Goal: Task Accomplishment & Management: Complete application form

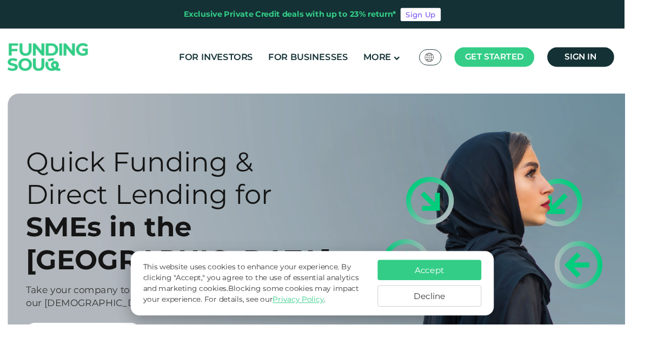
click at [444, 292] on button "Accept" at bounding box center [448, 281] width 108 height 21
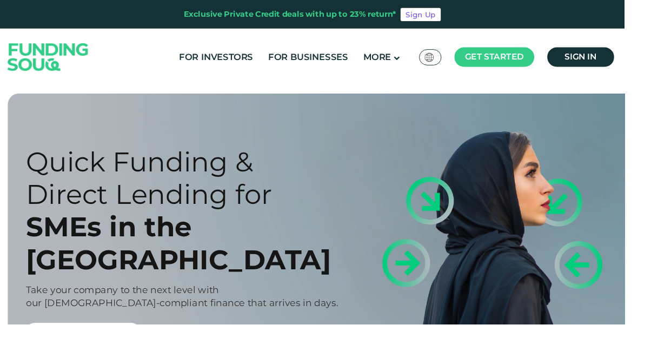
click at [532, 53] on main "Get started" at bounding box center [515, 59] width 83 height 21
click at [539, 112] on span "Borrower Registration" at bounding box center [533, 109] width 83 height 24
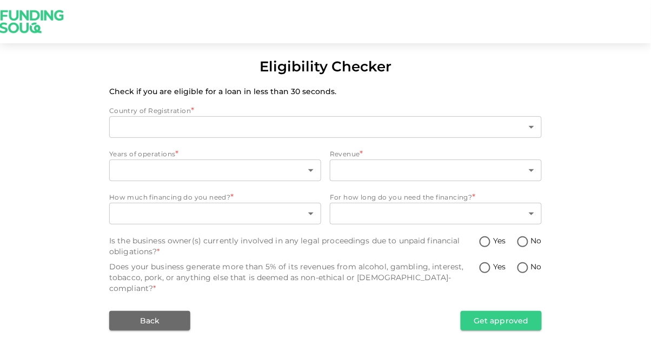
type input "1"
click at [126, 172] on body "Eligibility Checker Check if you are eligible for a loan in less than 30 second…" at bounding box center [325, 169] width 651 height 338
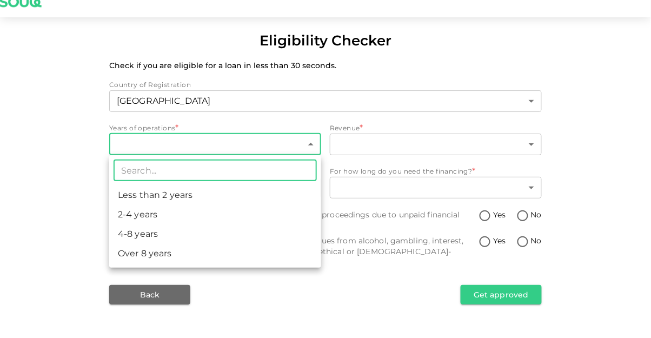
scroll to position [35, 0]
click at [121, 246] on li "2-4 years" at bounding box center [215, 240] width 212 height 19
type input "2"
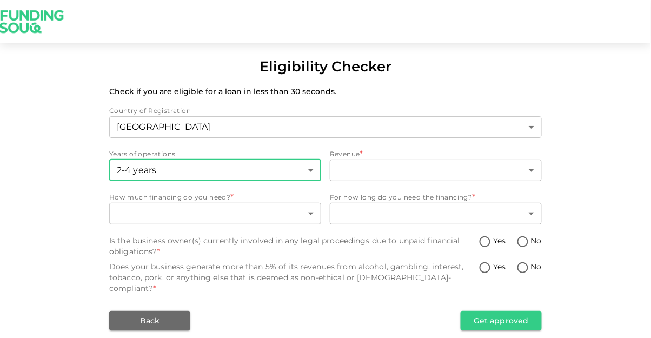
scroll to position [1, 0]
click at [390, 173] on body "Eligibility Checker Check if you are eligible for a loan in less than 30 second…" at bounding box center [325, 169] width 651 height 338
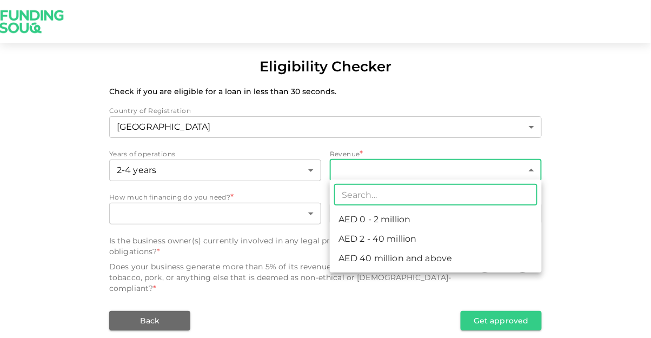
click at [360, 244] on li "AED 2 - 40 million" at bounding box center [436, 238] width 212 height 19
type input "2"
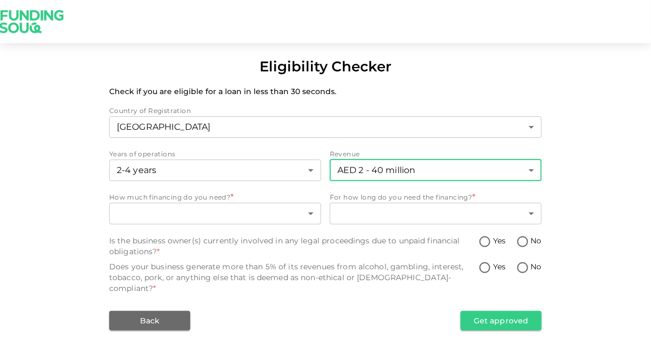
scroll to position [0, 0]
click at [128, 222] on body "Eligibility Checker Check if you are eligible for a loan in less than 30 second…" at bounding box center [325, 169] width 651 height 338
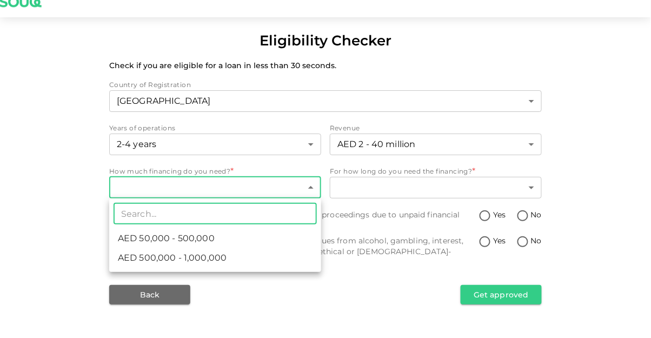
scroll to position [11, 0]
click at [131, 283] on span "AED 500,000 - 1,000,000" at bounding box center [172, 283] width 109 height 13
type input "2"
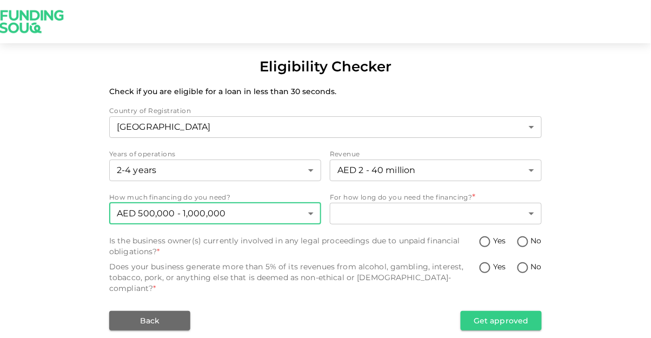
click at [350, 204] on body "Eligibility Checker Check if you are eligible for a loan in less than 30 second…" at bounding box center [325, 169] width 651 height 338
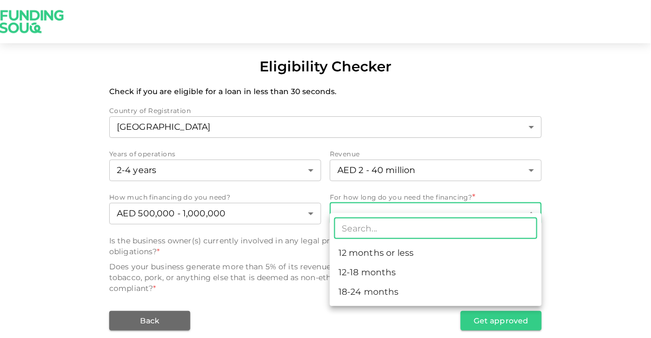
click at [352, 295] on li "18-24 months" at bounding box center [436, 291] width 212 height 19
type input "3"
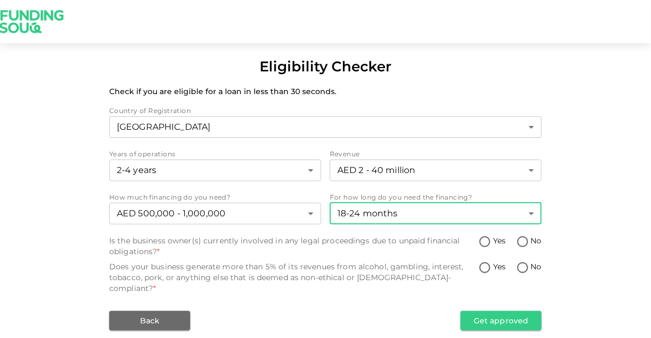
scroll to position [0, 0]
click at [523, 243] on input "No" at bounding box center [523, 242] width 16 height 15
radio input "true"
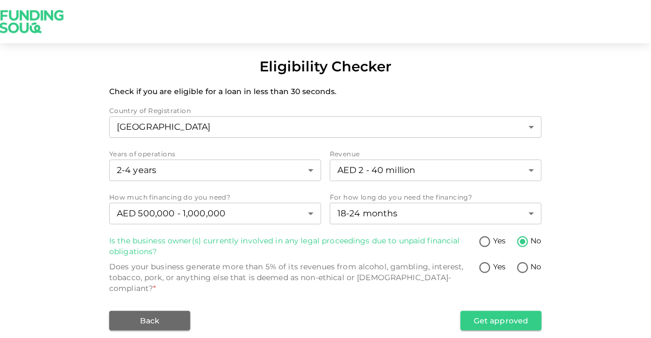
click at [391, 311] on div "Back Get approved" at bounding box center [325, 320] width 433 height 19
click at [515, 268] on input "No" at bounding box center [523, 268] width 16 height 15
radio input "true"
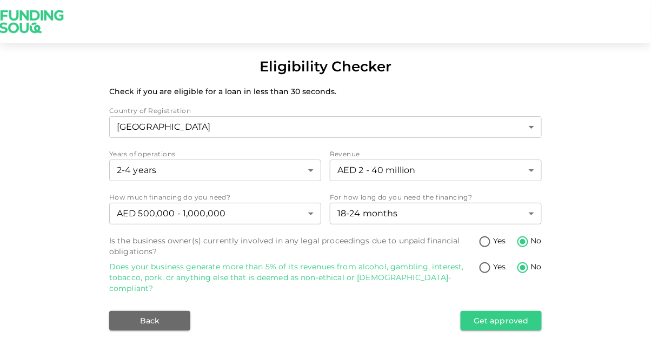
click at [492, 311] on button "Get approved" at bounding box center [501, 320] width 81 height 19
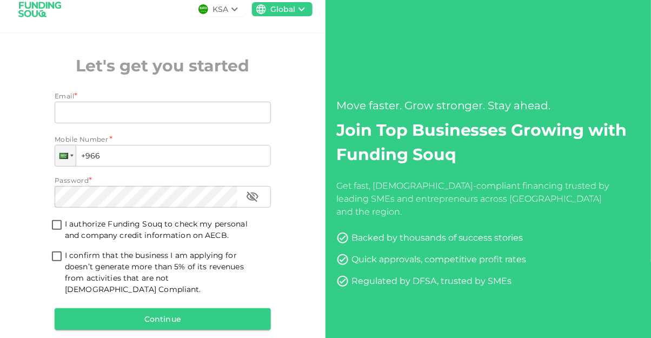
scroll to position [15, 0]
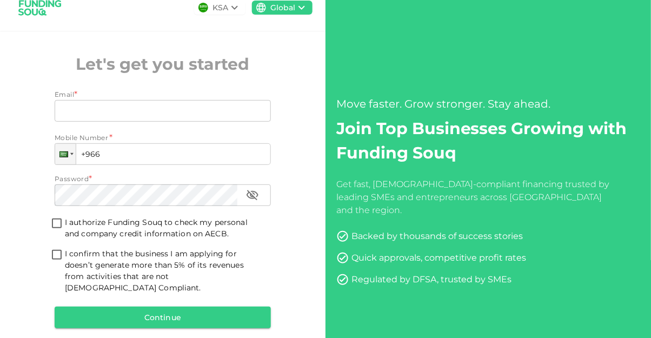
click at [64, 110] on input "Email" at bounding box center [157, 111] width 204 height 22
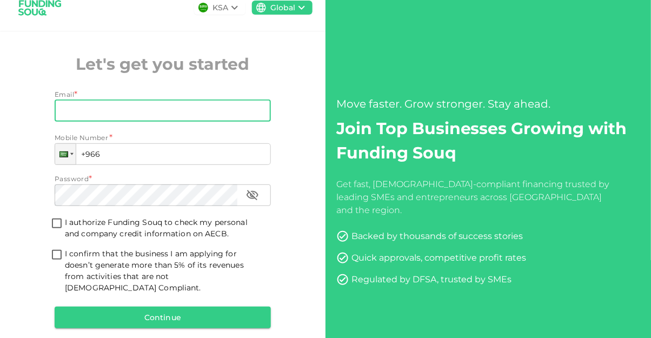
type input "Andrea.dileo@gearxpro-sports.com"
click at [64, 155] on div at bounding box center [63, 154] width 9 height 6
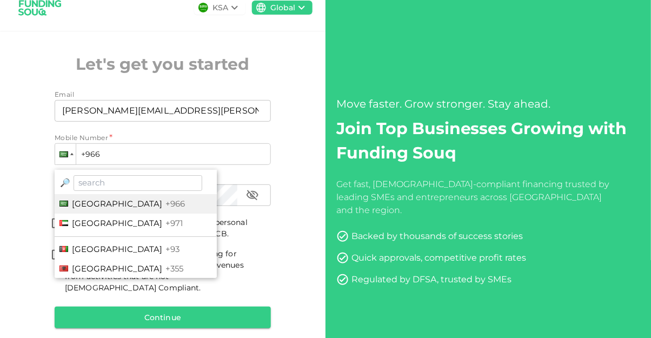
click at [78, 225] on span "United Arab Emirates" at bounding box center [117, 223] width 90 height 10
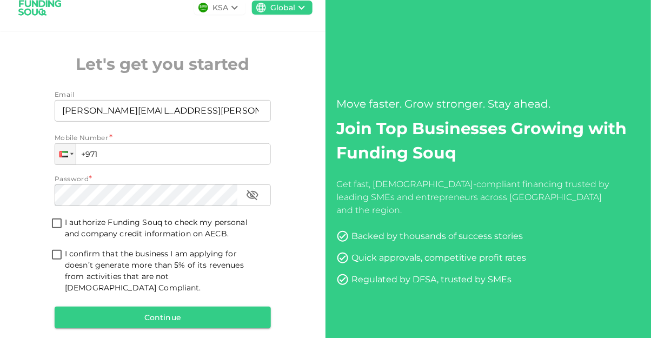
click at [157, 174] on div "Password *" at bounding box center [163, 179] width 216 height 11
click at [151, 156] on input "+971" at bounding box center [163, 154] width 216 height 22
click at [132, 157] on input "+971 582 1" at bounding box center [163, 154] width 216 height 22
type input "+971 582 178 848"
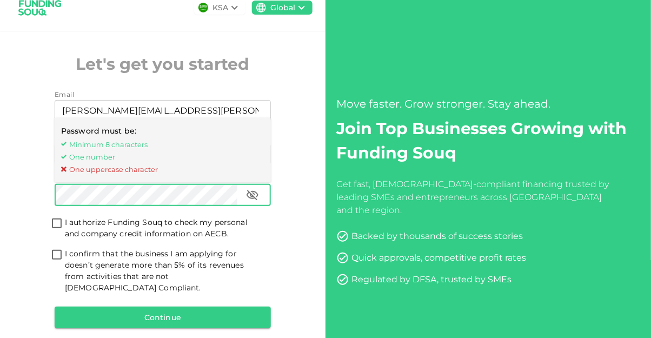
click at [261, 200] on button "button" at bounding box center [253, 195] width 22 height 22
click at [56, 220] on input "I authorize Funding Souq to check my personal and company credit information on…" at bounding box center [57, 224] width 16 height 15
checkbox input "true"
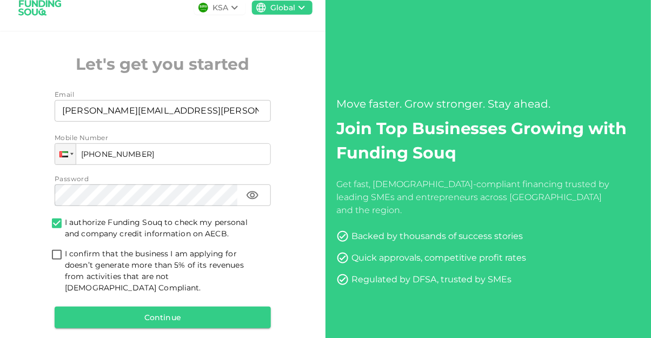
click at [59, 255] on input "I confirm that the business I am applying for doesn’t generate more than 5% of …" at bounding box center [57, 255] width 16 height 15
checkbox input "true"
click at [80, 307] on button "Continue" at bounding box center [163, 318] width 216 height 22
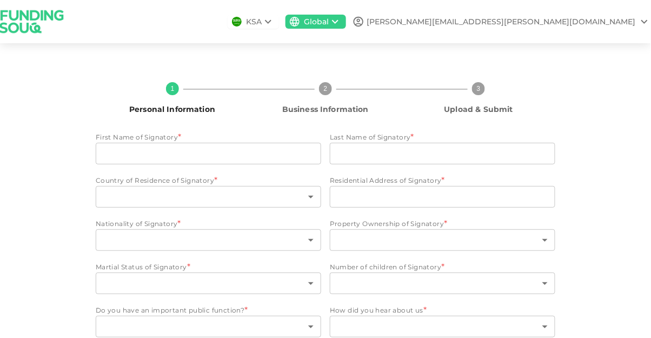
click at [122, 201] on body "KSA Global Andrea.dileo@gearxpro-sports.com 1 Personal Information 2 Business I…" at bounding box center [325, 169] width 651 height 338
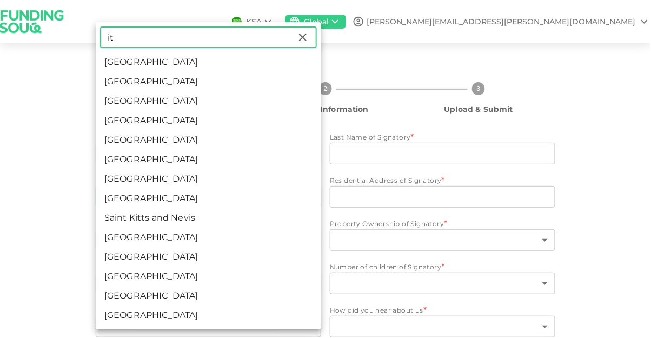
type input "it"
click at [111, 124] on li "Italy" at bounding box center [208, 120] width 225 height 19
type input "94"
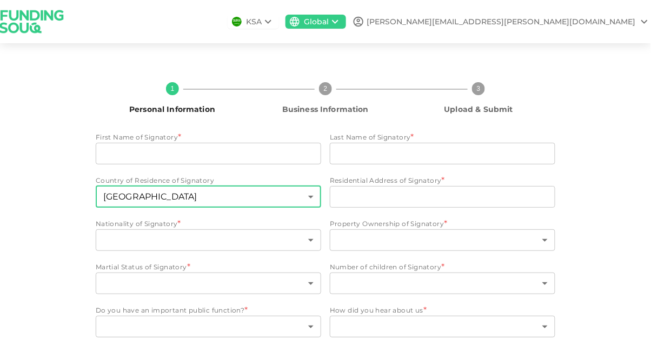
click at [364, 206] on input "Residential Address of Signatory" at bounding box center [442, 197] width 225 height 22
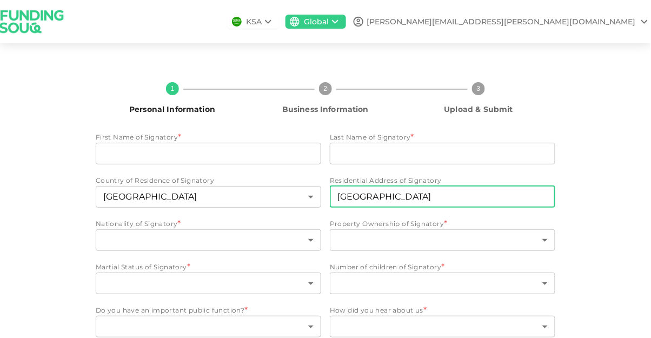
type input "Dubai"
click at [115, 158] on input "First Name of Signatory" at bounding box center [208, 154] width 225 height 22
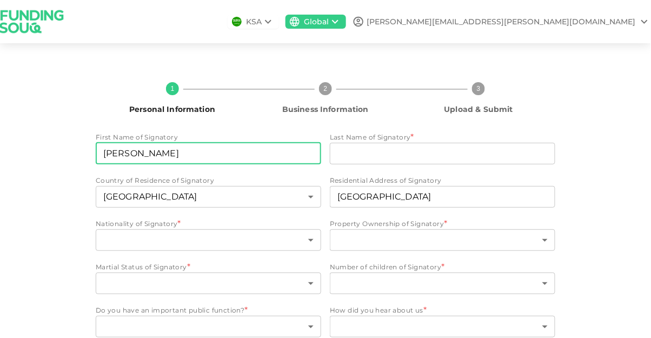
click at [361, 156] on input "Last Name of Signatory" at bounding box center [442, 154] width 225 height 22
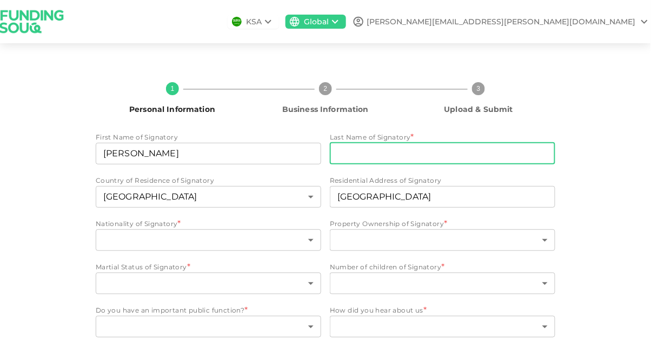
click at [189, 158] on input "Andrea Di Leo" at bounding box center [208, 154] width 225 height 22
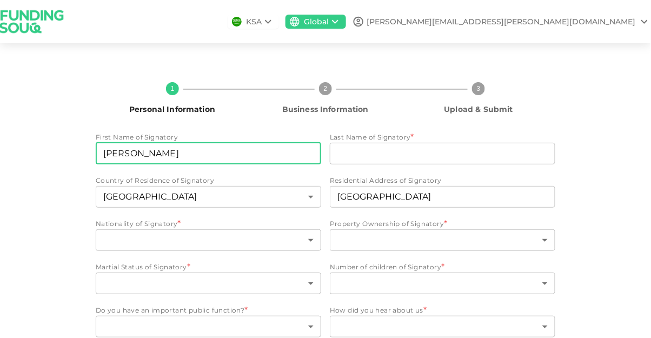
type input "Andrea"
click at [358, 148] on input "Last Name of Signatory" at bounding box center [442, 154] width 225 height 22
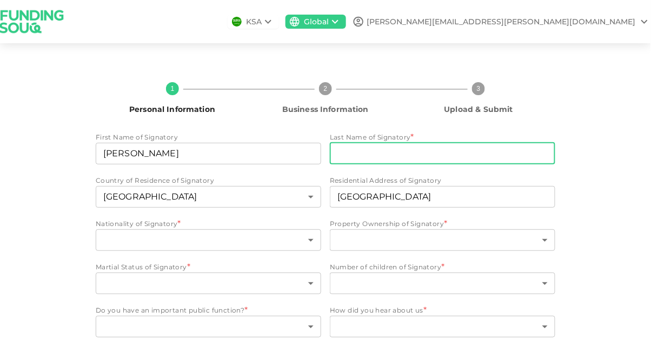
type input "Di Leo"
type input "94"
click at [109, 190] on body "KSA Global Andrea.dileo@gearxpro-sports.com 1 Personal Information 2 Business I…" at bounding box center [325, 169] width 651 height 338
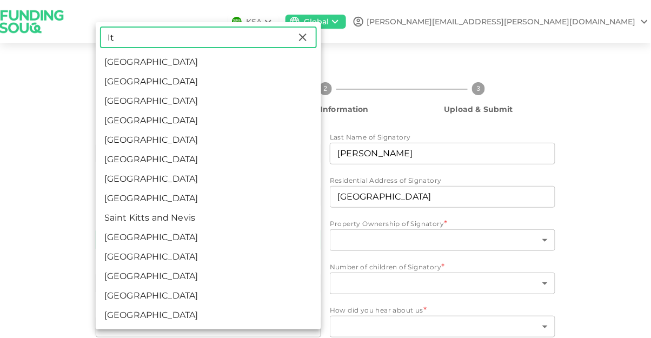
type input "It"
click at [139, 131] on li "Kuwait" at bounding box center [208, 139] width 225 height 19
type input "102"
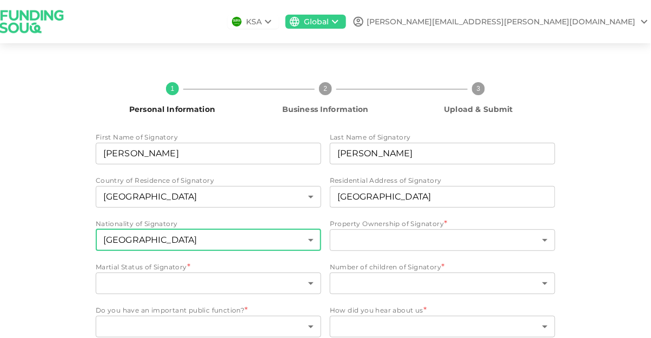
click at [162, 187] on body "KSA Global Andrea.dileo@gearxpro-sports.com 1 Personal Information 2 Business I…" at bounding box center [325, 169] width 651 height 338
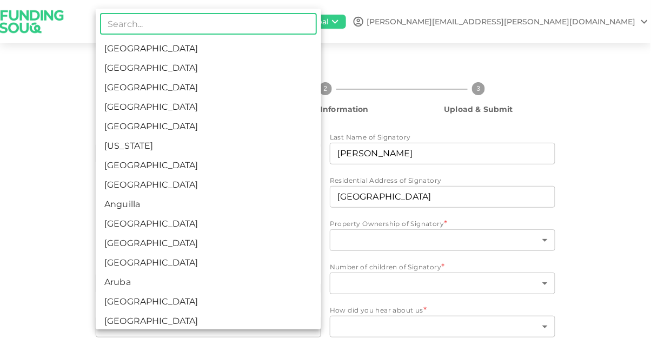
type input "i"
type input "it"
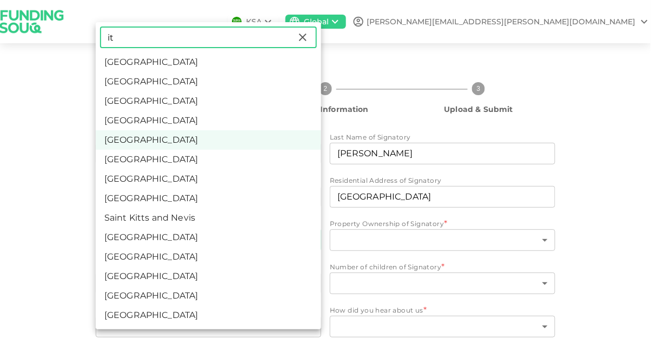
click at [136, 123] on li "Italy" at bounding box center [208, 120] width 225 height 19
type input "94"
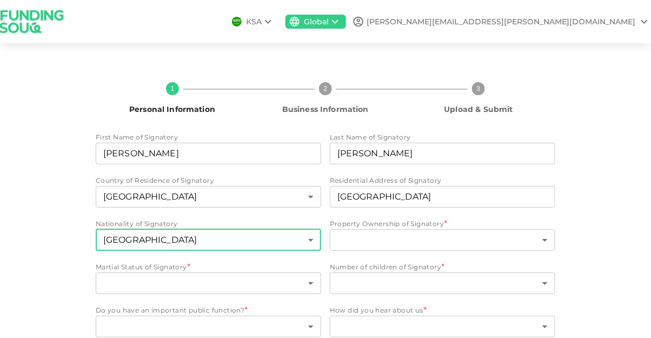
click at [149, 140] on body "KSA Global Andrea.dileo@gearxpro-sports.com 1 Personal Information 2 Business I…" at bounding box center [325, 169] width 651 height 338
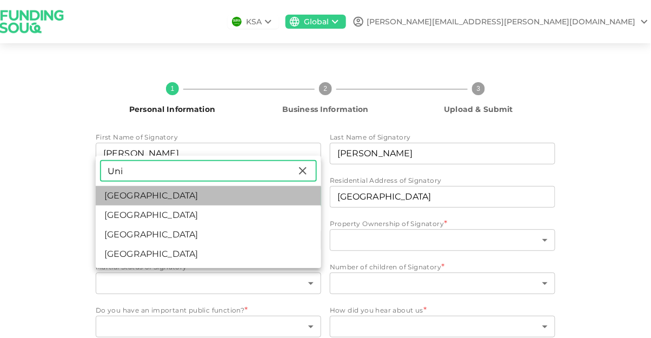
type input "Uni"
click at [133, 192] on li "United Arab Emirates" at bounding box center [208, 195] width 225 height 19
type input "2"
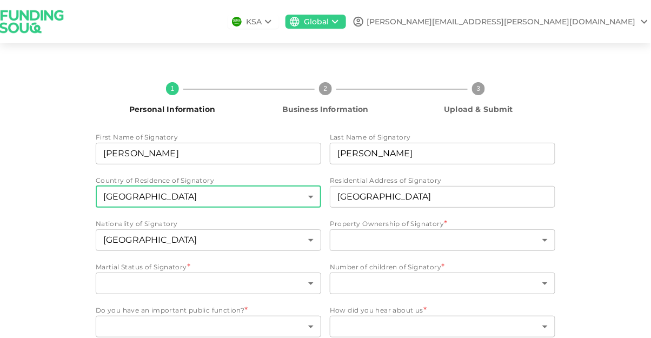
click at [125, 236] on body "KSA Global Andrea.dileo@gearxpro-sports.com 1 Personal Information 2 Business I…" at bounding box center [325, 169] width 651 height 338
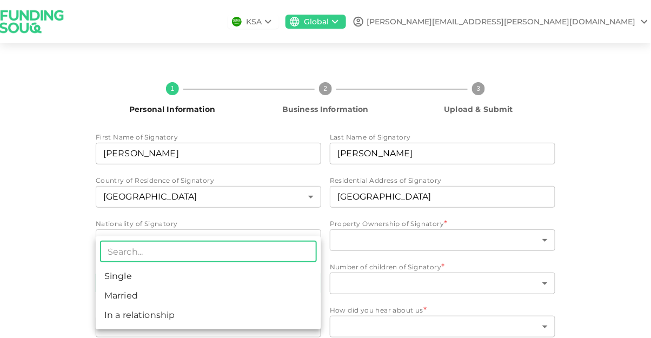
click at [120, 298] on li "Married" at bounding box center [208, 295] width 225 height 19
type input "2"
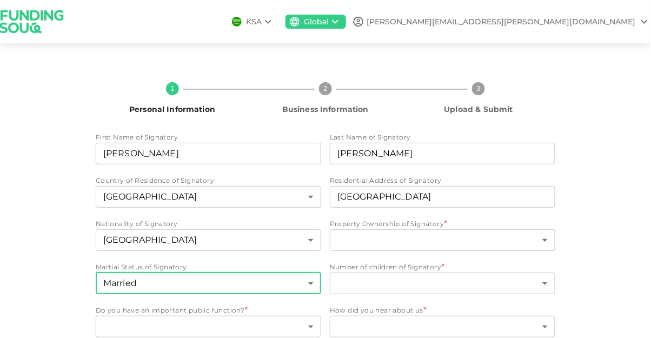
click at [125, 280] on body "KSA Global Andrea.dileo@gearxpro-sports.com 1 Personal Information 2 Business I…" at bounding box center [325, 169] width 651 height 338
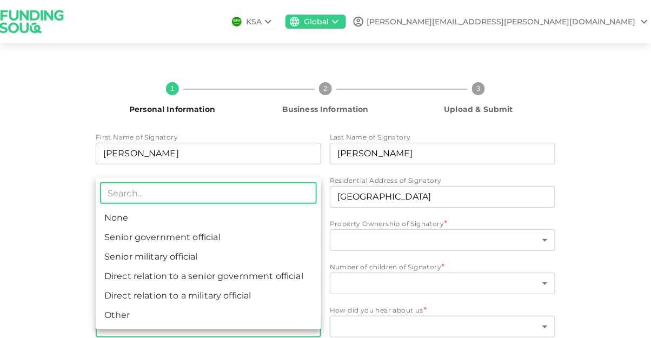
click at [115, 214] on li "None" at bounding box center [208, 217] width 225 height 19
type input "1"
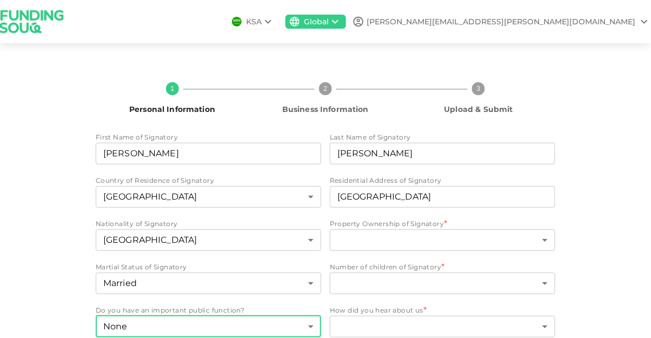
click at [512, 188] on body "KSA Global Andrea.dileo@gearxpro-sports.com 1 Personal Information 2 Business I…" at bounding box center [325, 169] width 651 height 338
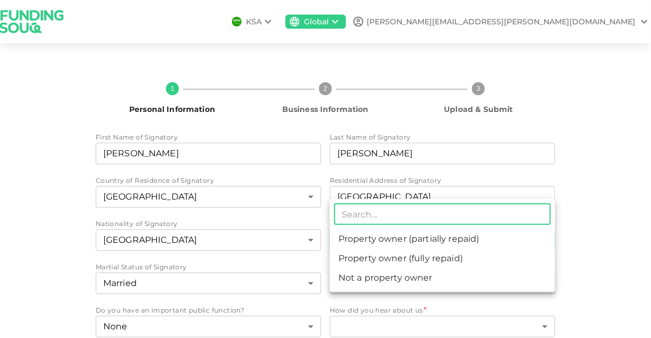
click at [451, 282] on li "Not a property owner" at bounding box center [442, 277] width 225 height 19
type input "3"
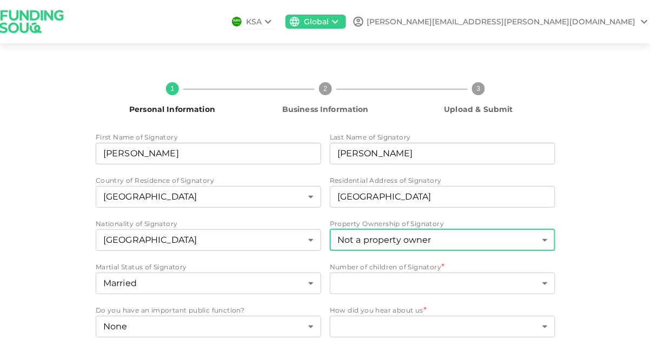
click at [489, 234] on body "KSA Global Andrea.dileo@gearxpro-sports.com 1 Personal Information 2 Business I…" at bounding box center [325, 169] width 651 height 338
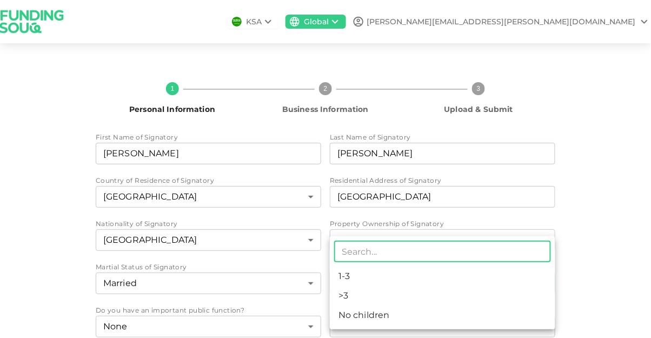
click at [477, 278] on li "1-3" at bounding box center [442, 276] width 225 height 19
type input "1"
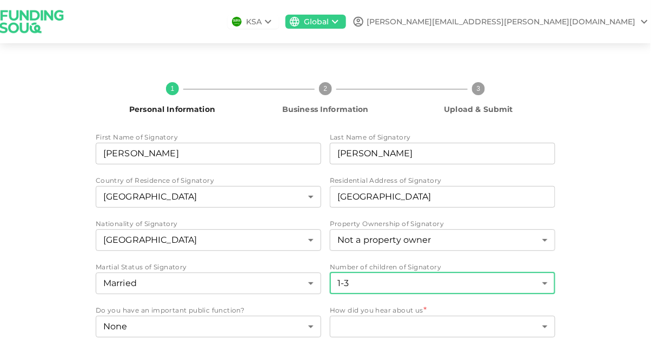
click at [491, 279] on body "KSA Global Andrea.dileo@gearxpro-sports.com 1 Personal Information 2 Business I…" at bounding box center [325, 169] width 651 height 338
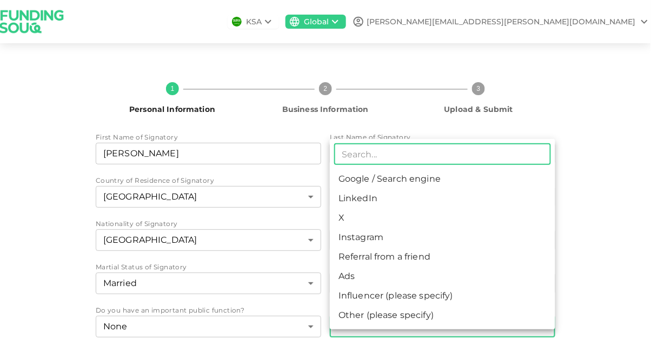
click at [463, 286] on li "Ads" at bounding box center [442, 276] width 225 height 19
type input "11"
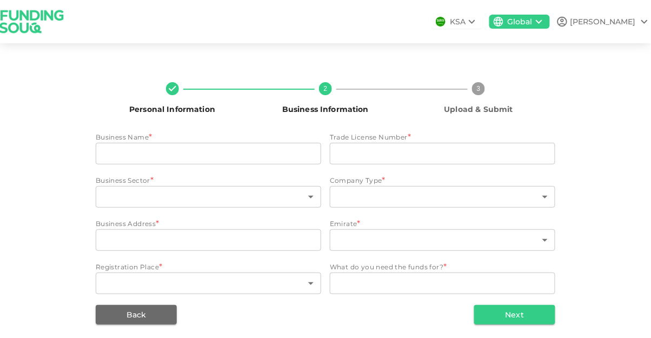
click at [108, 148] on input "businessName" at bounding box center [208, 154] width 225 height 22
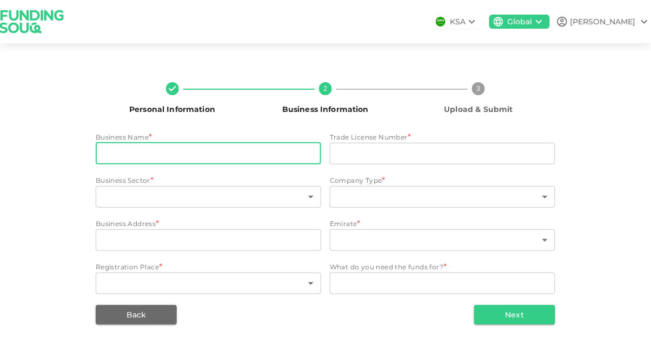
type input "GEARXPRO LLC"
click at [468, 150] on input "tradeLicenseNumber" at bounding box center [442, 154] width 225 height 22
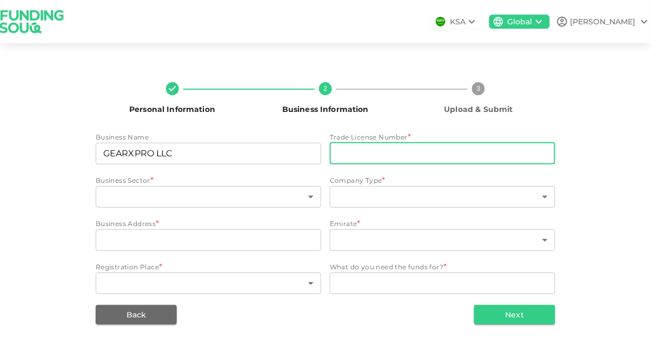
click at [107, 195] on body "KSA Global Andrea Personal Information 2 Business Information 3 Upload & Submit…" at bounding box center [325, 169] width 651 height 338
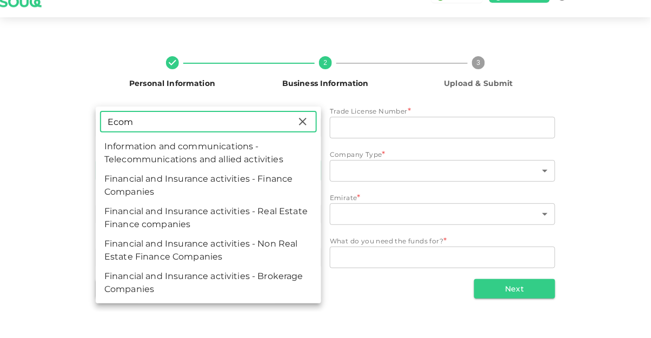
scroll to position [6, 0]
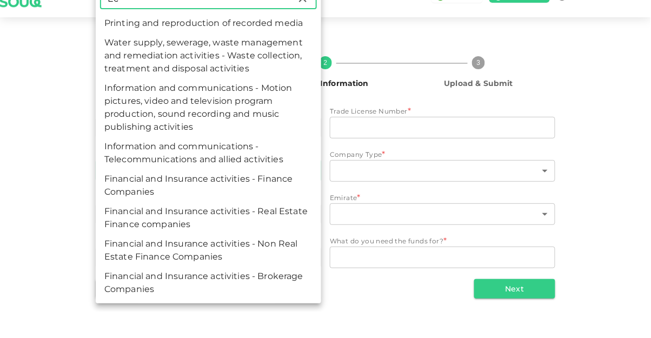
type input "E"
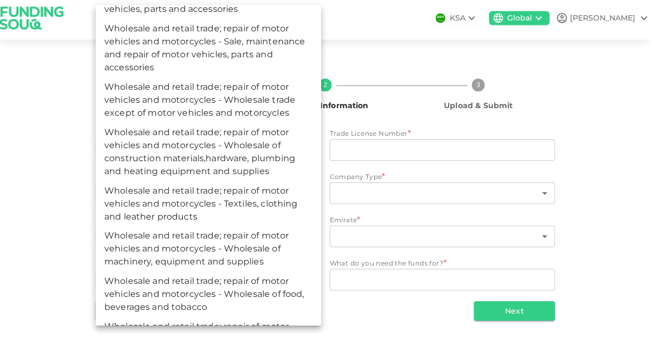
type input "W"
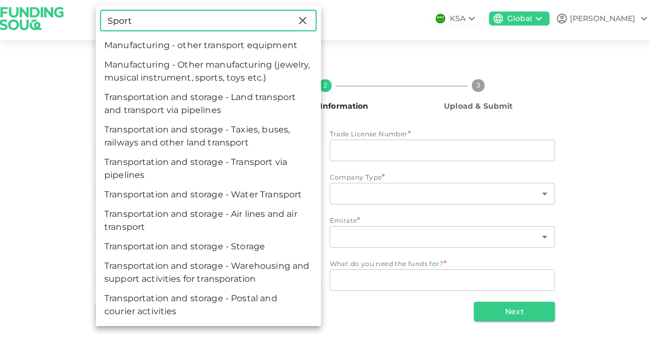
scroll to position [35, 0]
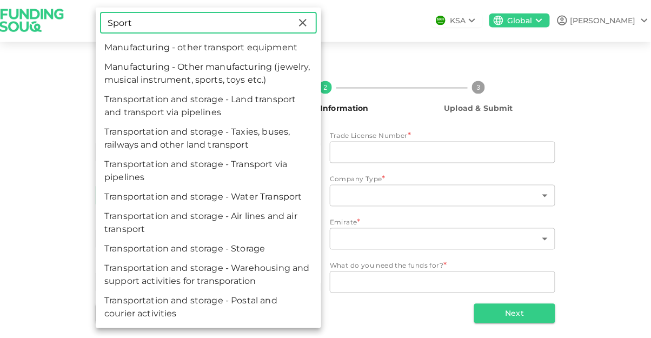
type input "Sport"
click at [130, 72] on li "Manufacturing - Other manufacturing (jewelry, musical instrument, sports, toys …" at bounding box center [208, 74] width 225 height 32
type input "40"
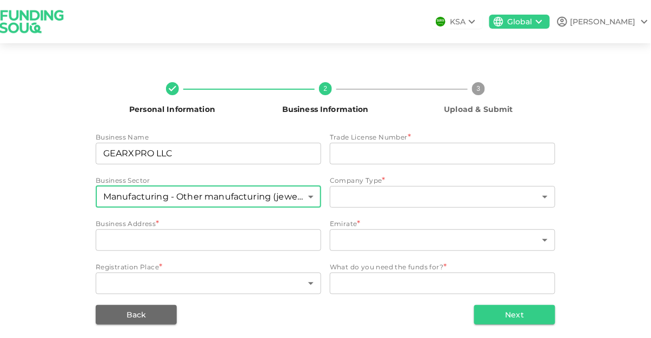
scroll to position [0, 0]
click at [519, 202] on body "KSA Global Andrea Personal Information 2 Business Information 3 Upload & Submit…" at bounding box center [325, 169] width 651 height 338
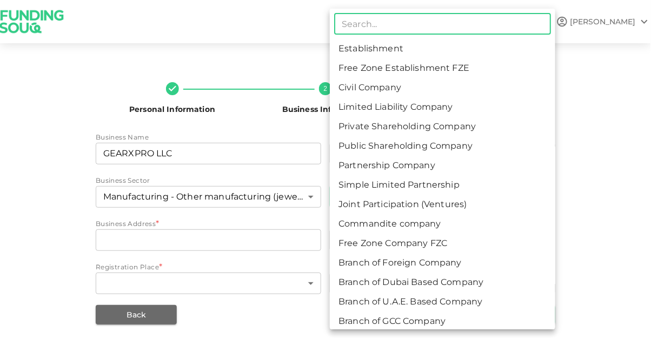
click at [469, 72] on li "Free Zone Establishment FZE" at bounding box center [442, 67] width 225 height 19
type input "2"
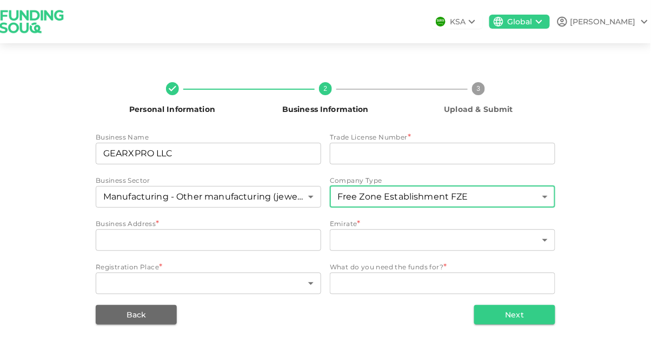
click at [105, 240] on input "businessAddress" at bounding box center [208, 240] width 225 height 22
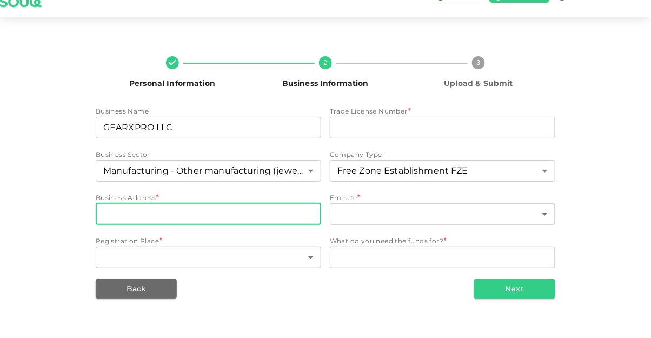
scroll to position [33, 0]
click at [509, 201] on body "KSA Global Andrea Personal Information 2 Business Information 3 Upload & Submit…" at bounding box center [325, 169] width 651 height 338
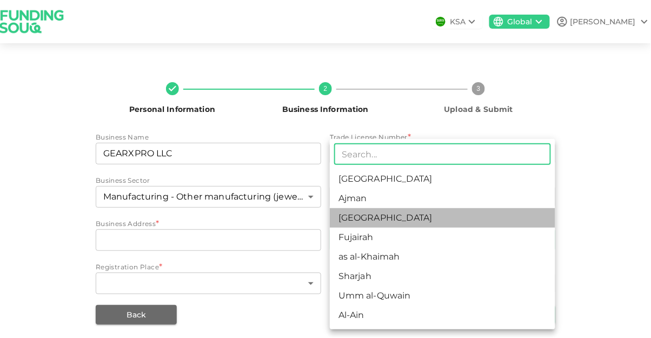
click at [393, 219] on li "Dubai" at bounding box center [442, 217] width 225 height 19
type input "3"
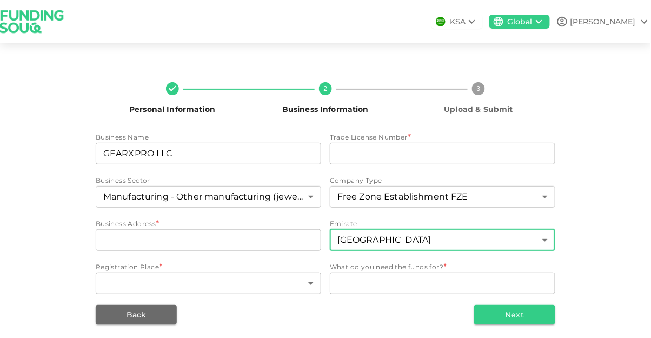
scroll to position [0, 0]
click at [105, 282] on body "KSA Global Andrea Personal Information 2 Business Information 3 Upload & Submit…" at bounding box center [325, 169] width 651 height 338
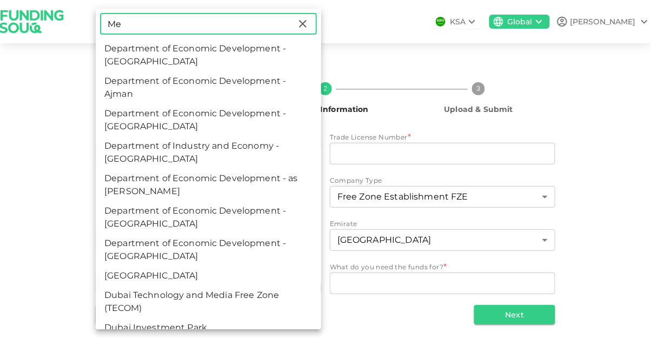
type input "M"
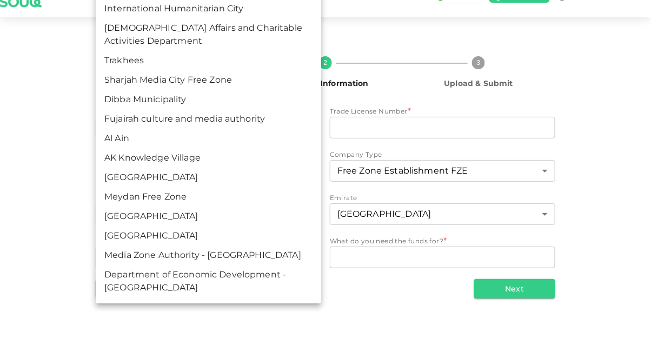
scroll to position [1638, 0]
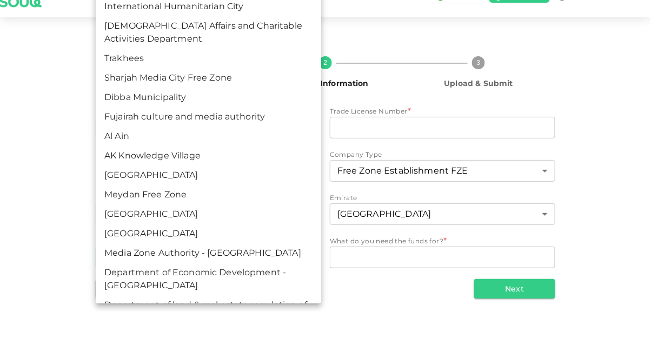
click at [119, 211] on li "Meydan Free Zone" at bounding box center [208, 220] width 225 height 19
type input "82"
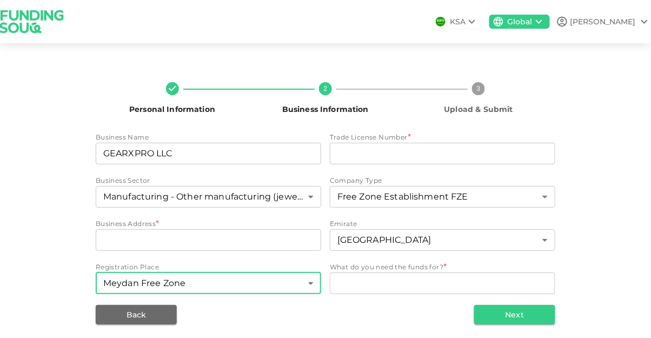
scroll to position [0, 0]
click at [359, 287] on textarea "WhatDoYouNeedFundsFor" at bounding box center [442, 283] width 210 height 12
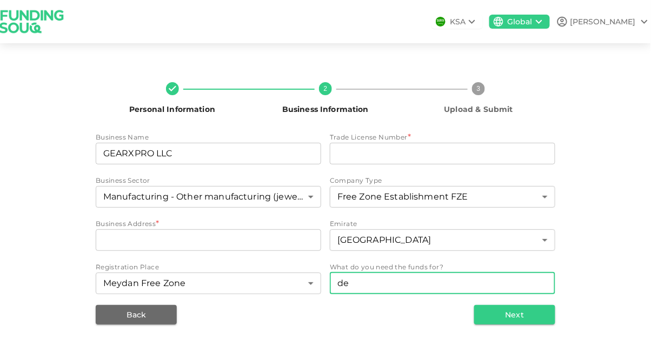
type textarea "d"
type textarea "business development"
